Goal: Task Accomplishment & Management: Use online tool/utility

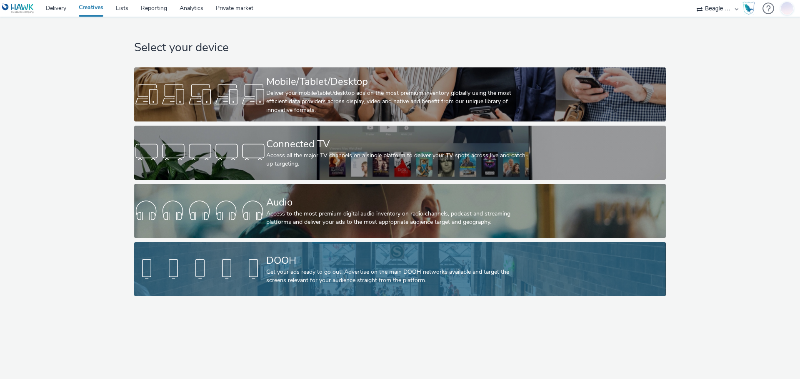
click at [440, 285] on div "Get your ads ready to go out! Advertise on the main DOOH networks available and…" at bounding box center [398, 276] width 264 height 17
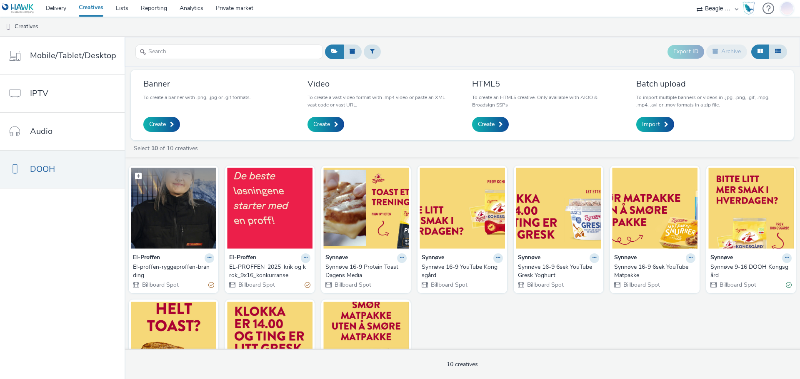
click at [173, 222] on img at bounding box center [173, 208] width 85 height 81
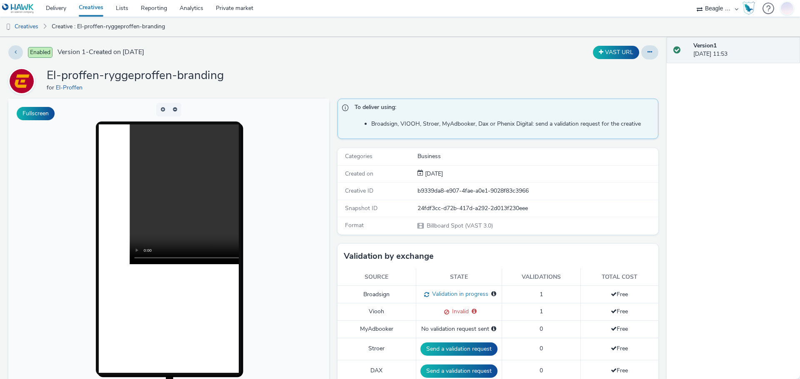
click at [86, 3] on link "Creatives" at bounding box center [90, 8] width 37 height 17
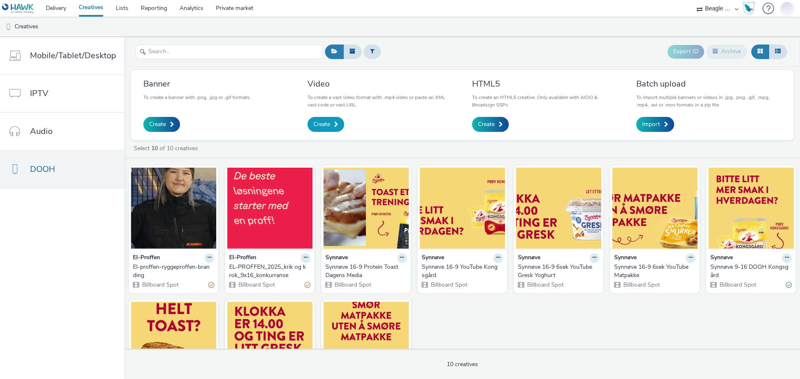
click at [318, 123] on span "Create" at bounding box center [321, 124] width 17 height 8
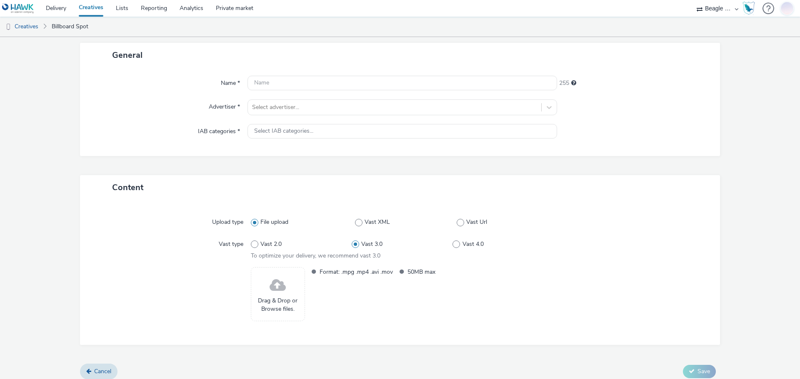
scroll to position [51, 0]
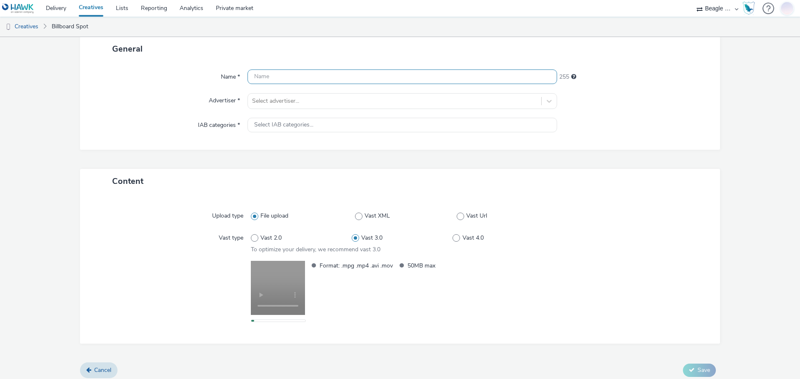
click at [270, 75] on input "text" at bounding box center [401, 77] width 309 height 15
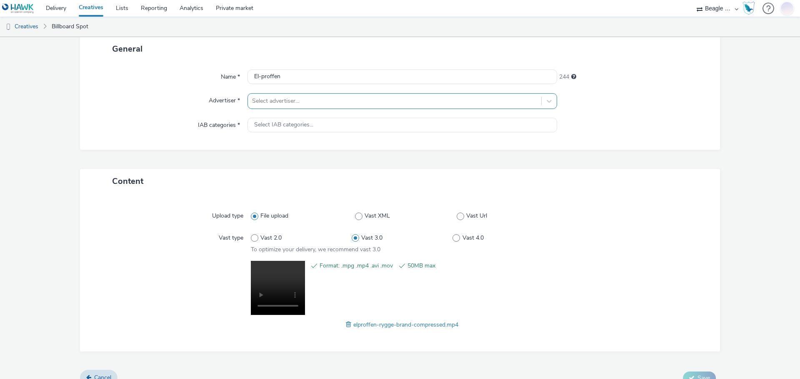
click at [283, 103] on div at bounding box center [394, 101] width 285 height 10
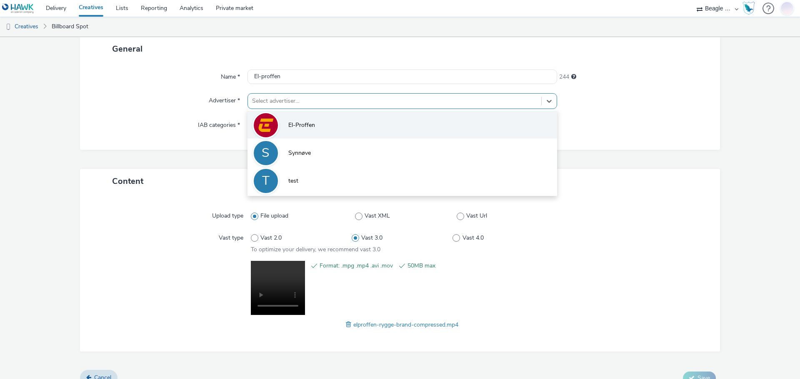
click at [287, 119] on li "El-Proffen" at bounding box center [401, 125] width 309 height 28
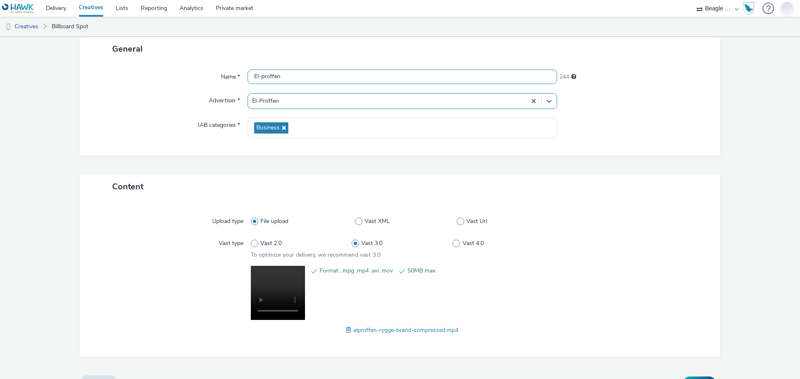
click at [295, 80] on input "El-proffen" at bounding box center [401, 77] width 309 height 15
click at [293, 73] on input "El-proffen ry" at bounding box center [401, 77] width 309 height 15
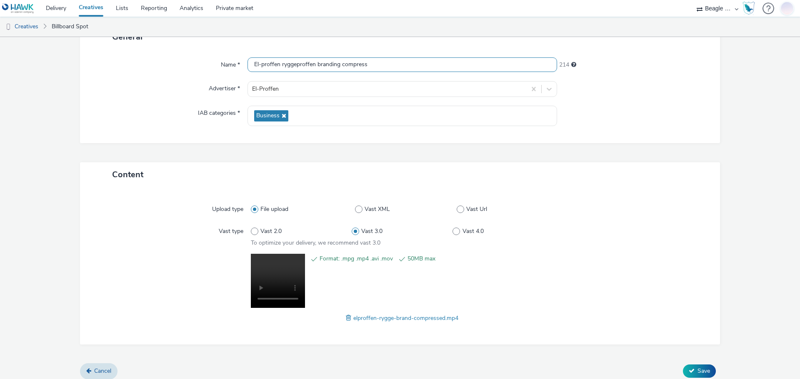
scroll to position [70, 0]
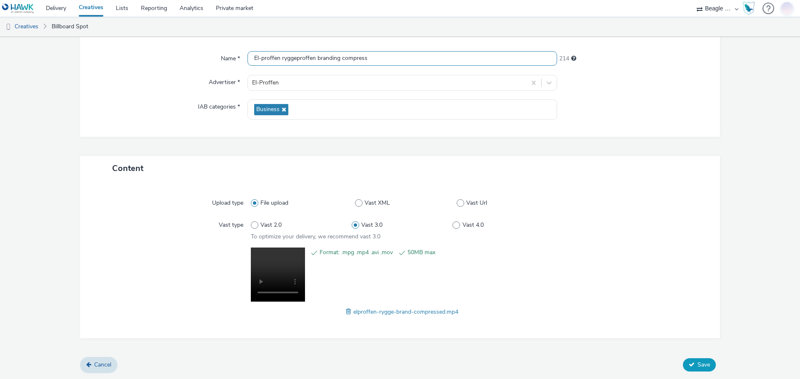
type input "El-proffen ryggeproffen branding compress"
click at [700, 365] on span "Save" at bounding box center [703, 365] width 12 height 8
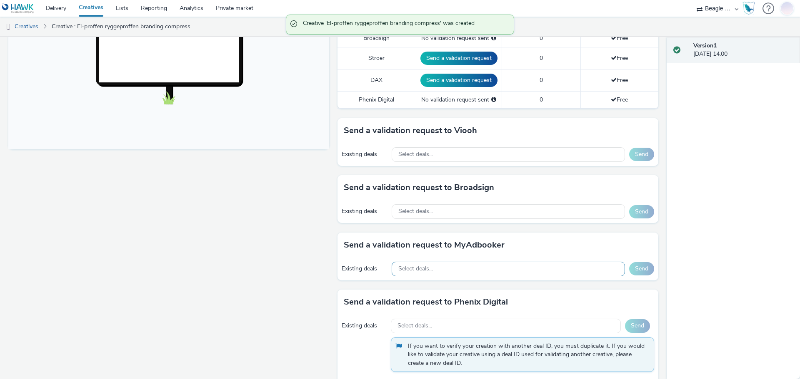
scroll to position [292, 0]
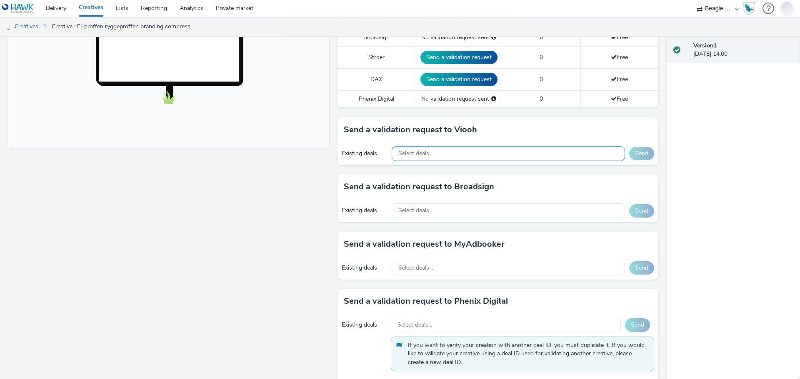
click at [446, 156] on div "Select deals..." at bounding box center [507, 154] width 233 height 15
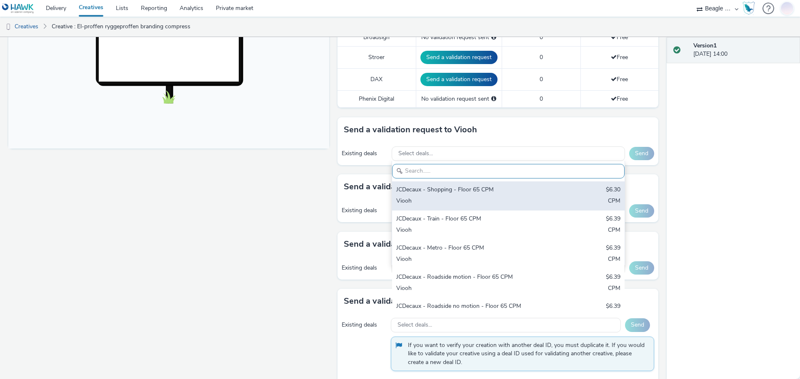
click at [449, 188] on div "JCDecaux - Shopping - Floor 65 CPM" at bounding box center [470, 191] width 148 height 10
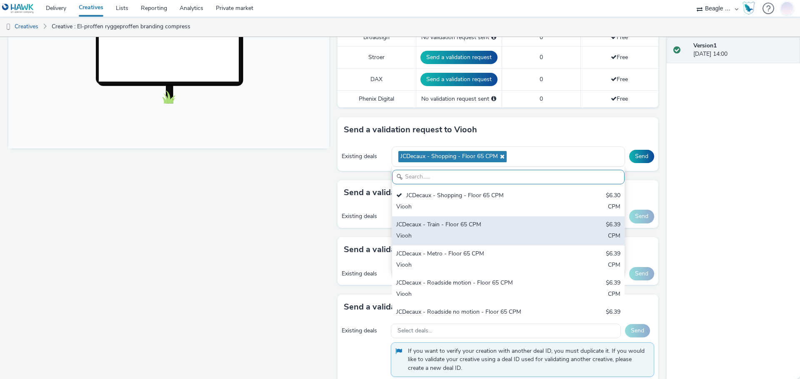
click at [448, 229] on div "JCDecaux - Train - Floor 65 CPM" at bounding box center [470, 226] width 148 height 10
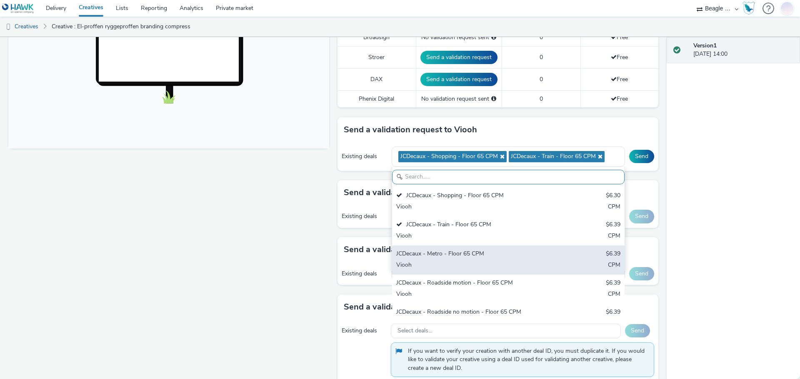
click at [449, 255] on div "JCDecaux - Metro - Floor 65 CPM" at bounding box center [470, 255] width 148 height 10
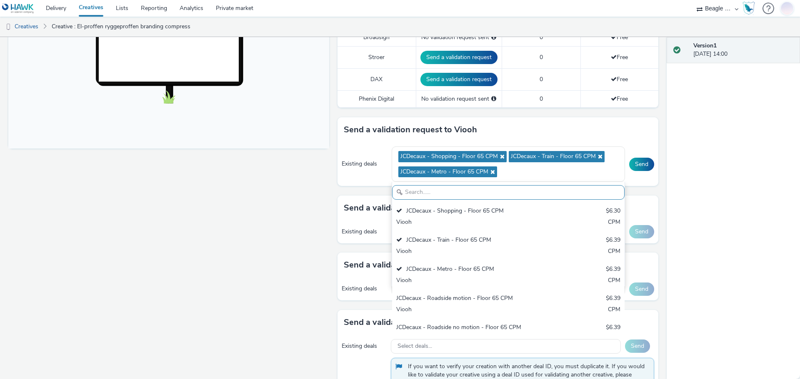
click at [638, 181] on div "Existing deals JCDecaux - Shopping - Floor 65 CPM JCDecaux - Train - Floor 65 C…" at bounding box center [497, 164] width 321 height 44
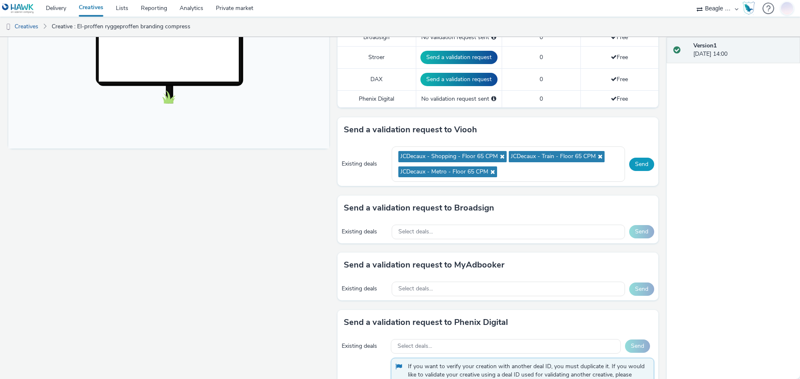
click at [635, 164] on button "Send" at bounding box center [641, 164] width 25 height 13
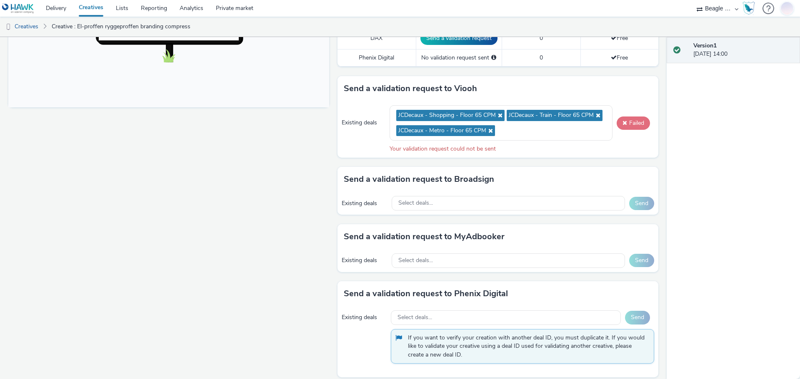
scroll to position [333, 0]
click at [626, 124] on button "Failed" at bounding box center [632, 122] width 33 height 13
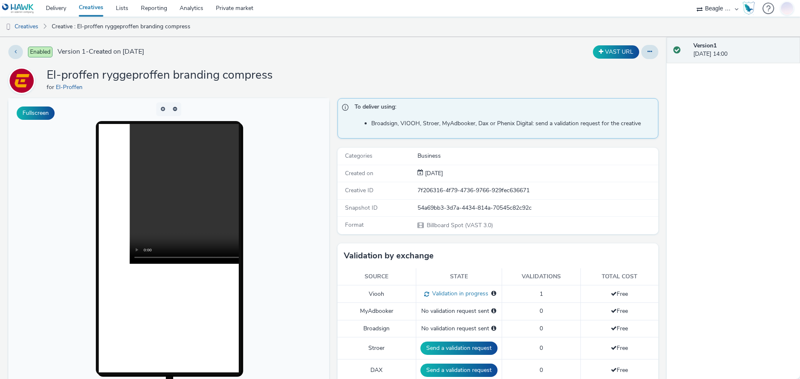
scroll to position [0, 0]
click at [35, 25] on link "Creatives" at bounding box center [21, 27] width 42 height 20
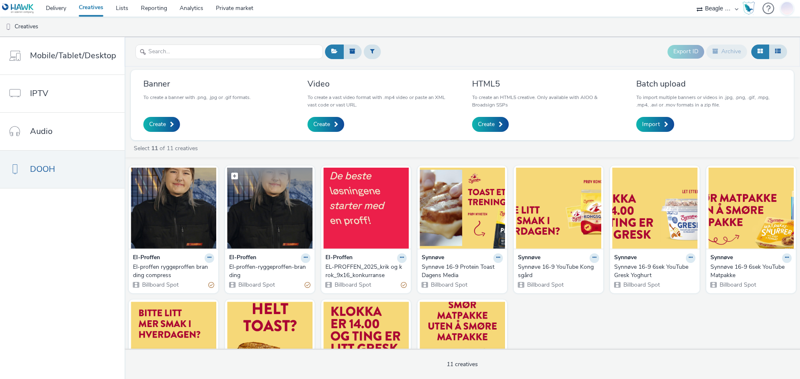
click at [296, 192] on figcaption at bounding box center [269, 181] width 85 height 27
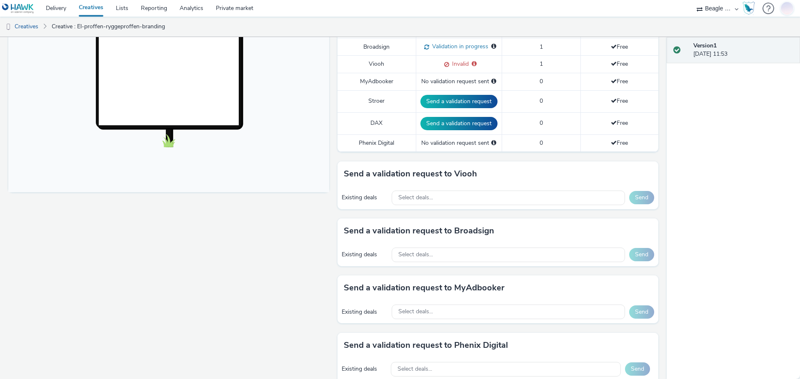
scroll to position [249, 0]
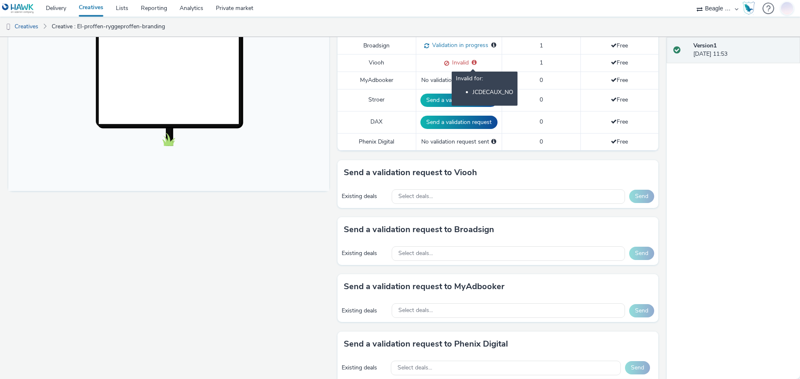
click at [472, 63] on icon at bounding box center [473, 63] width 5 height 6
click at [451, 64] on span "Invalid" at bounding box center [459, 63] width 20 height 8
click at [441, 64] on span at bounding box center [445, 63] width 8 height 8
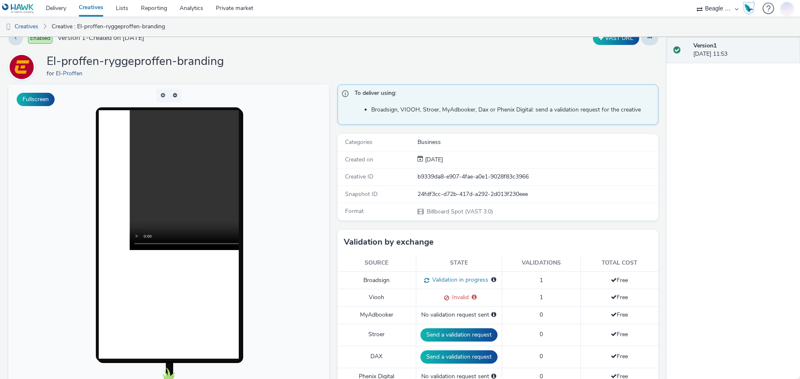
scroll to position [0, 0]
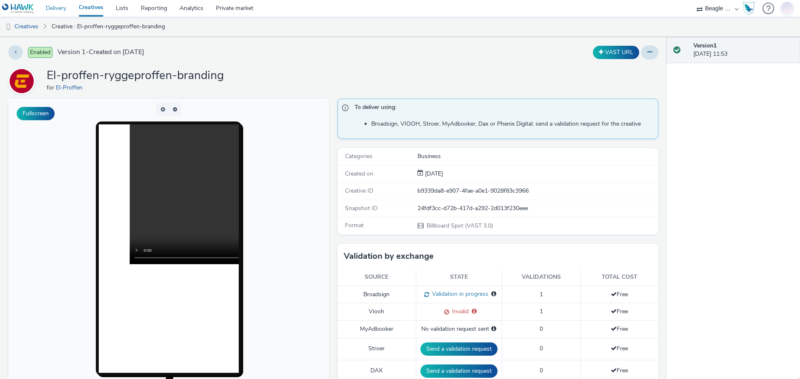
click at [55, 7] on link "Delivery" at bounding box center [56, 8] width 33 height 17
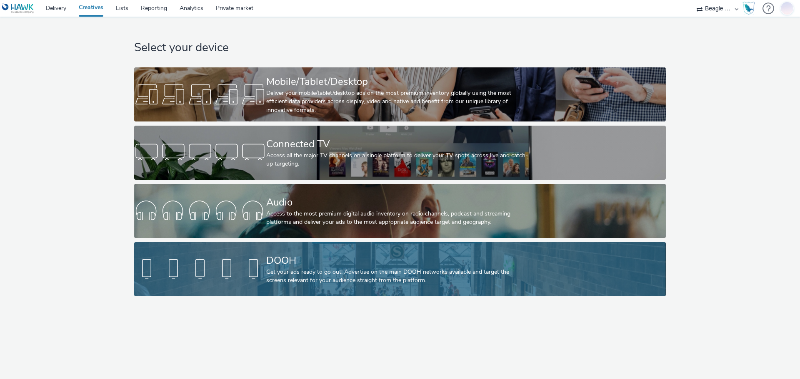
click at [373, 250] on div "DOOH Get your ads ready to go out! Advertise on the main DOOH networks availabl…" at bounding box center [398, 269] width 264 height 54
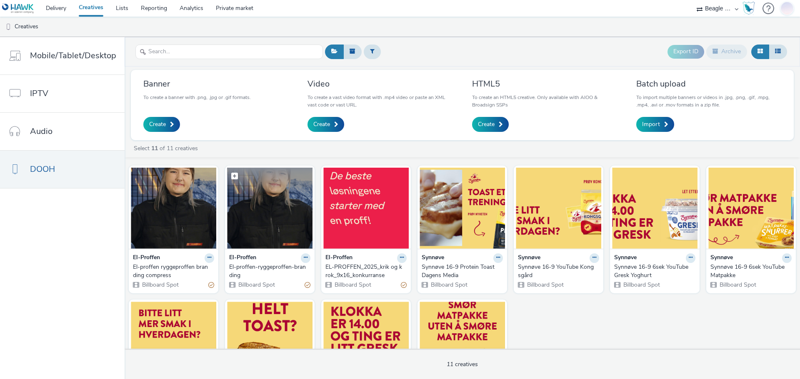
click at [262, 182] on label at bounding box center [269, 176] width 85 height 16
checkbox input "true"
click at [249, 261] on strong "El-Proffen" at bounding box center [242, 259] width 27 height 10
click at [288, 230] on img at bounding box center [269, 208] width 85 height 81
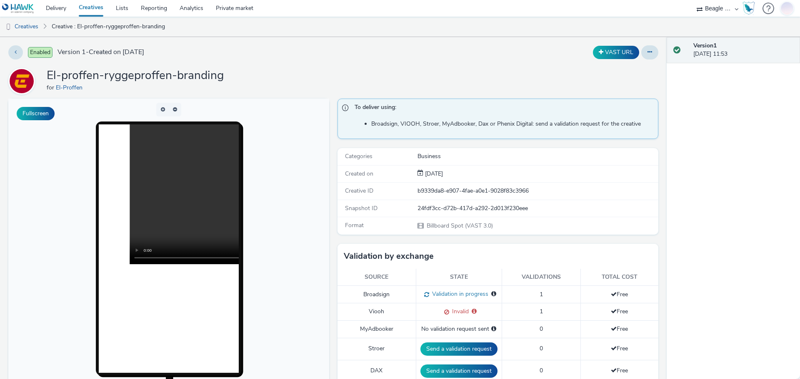
click at [733, 9] on select "Beagle Media" at bounding box center [717, 8] width 50 height 17
click at [767, 7] on div at bounding box center [768, 8] width 12 height 17
click at [785, 7] on img at bounding box center [786, 7] width 12 height 15
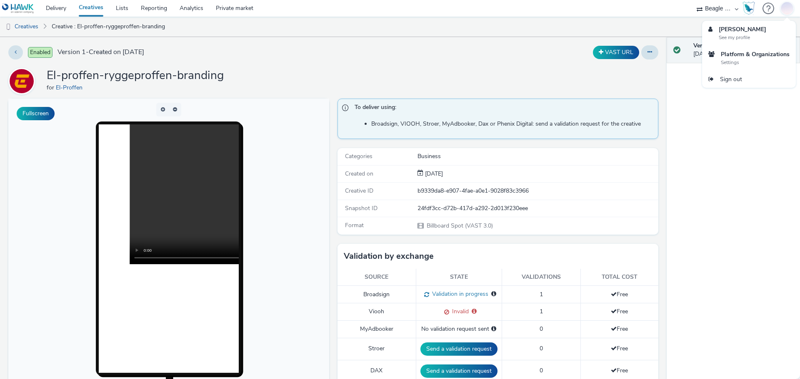
click at [785, 7] on img at bounding box center [786, 7] width 12 height 15
click at [90, 7] on link "Creatives" at bounding box center [90, 8] width 37 height 17
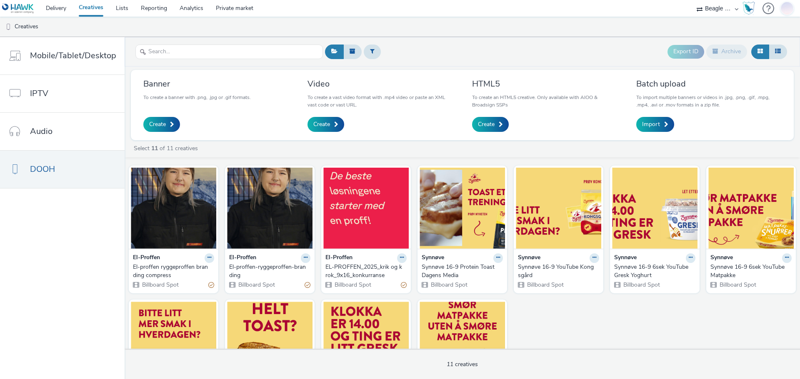
click at [21, 7] on img at bounding box center [18, 8] width 32 height 10
